Goal: Find specific page/section

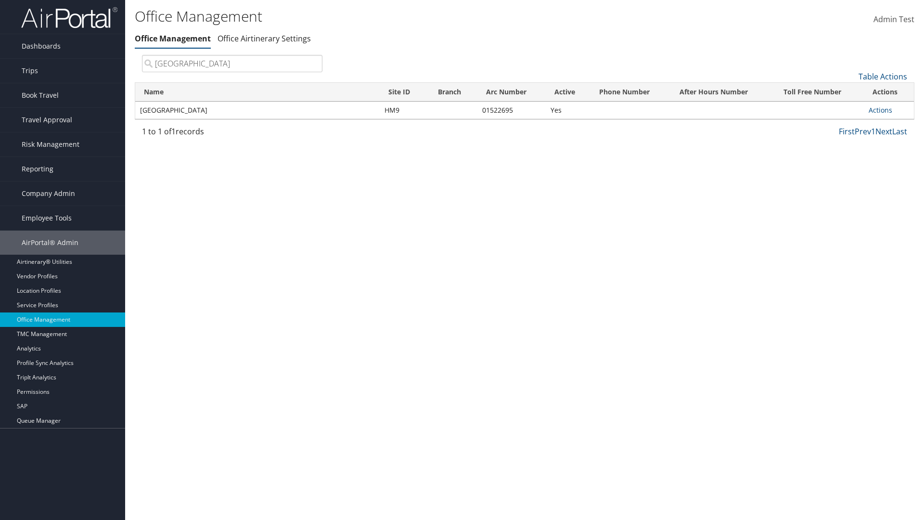
type input "[GEOGRAPHIC_DATA]"
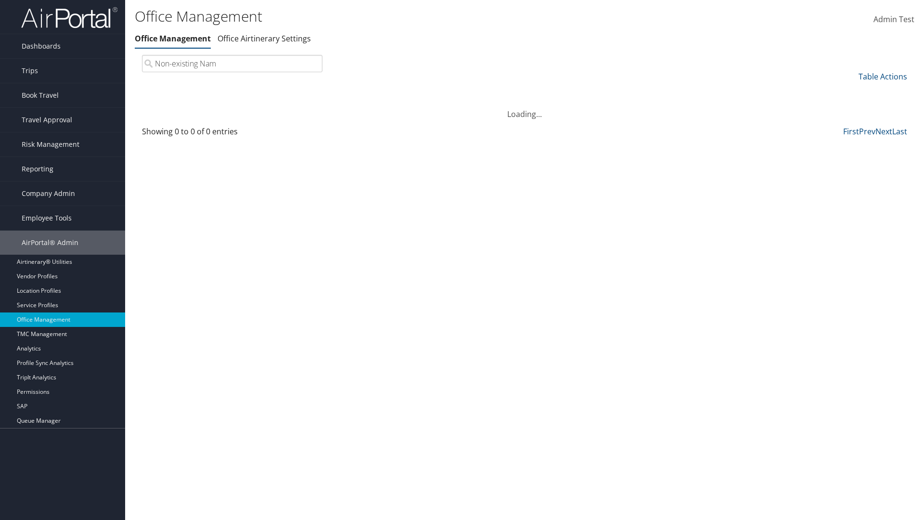
type input "Non-existing Name"
type input "HM9"
